Goal: Transaction & Acquisition: Purchase product/service

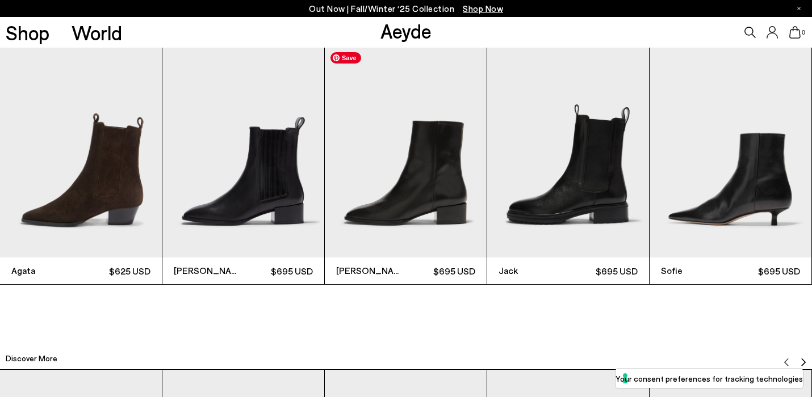
scroll to position [2595, 0]
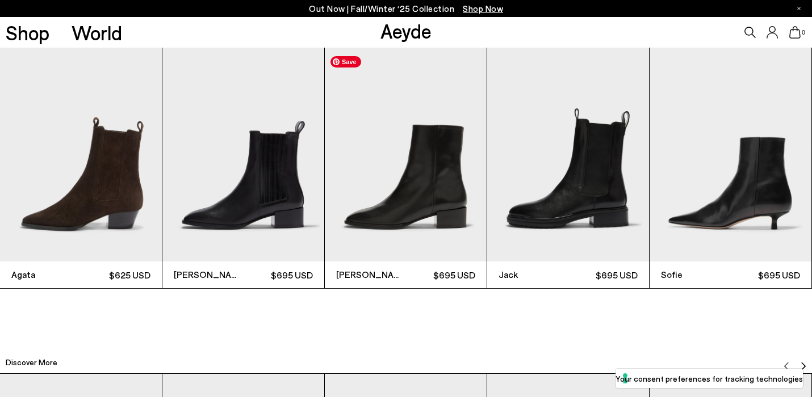
click at [428, 196] on img "3 / 12" at bounding box center [406, 154] width 162 height 216
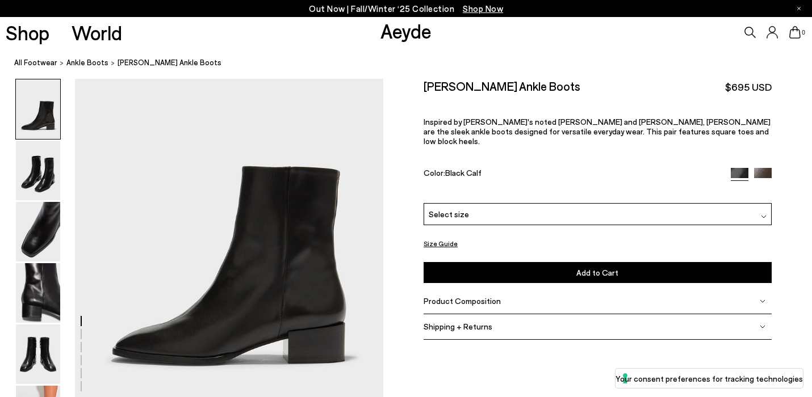
scroll to position [72, 0]
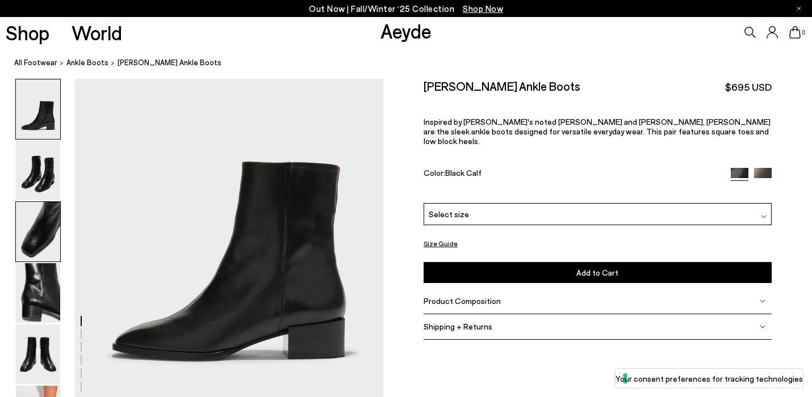
click at [42, 236] on img at bounding box center [38, 232] width 44 height 60
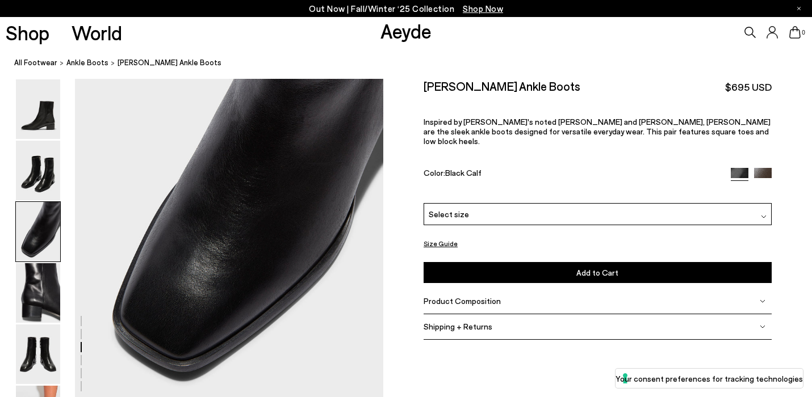
scroll to position [910, 0]
click at [765, 168] on img at bounding box center [763, 177] width 18 height 18
